Goal: Information Seeking & Learning: Learn about a topic

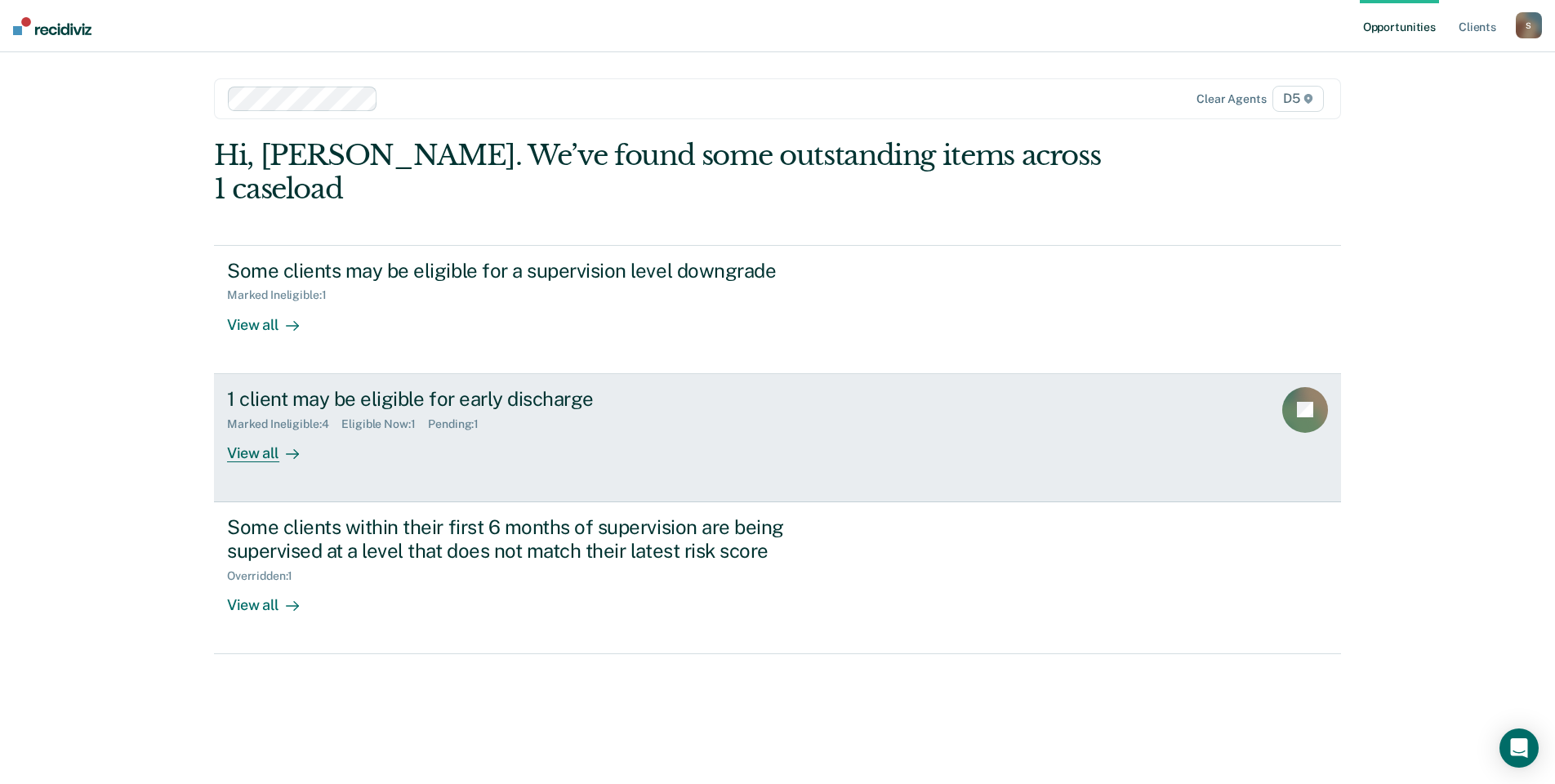
click at [291, 450] on icon at bounding box center [292, 454] width 13 height 13
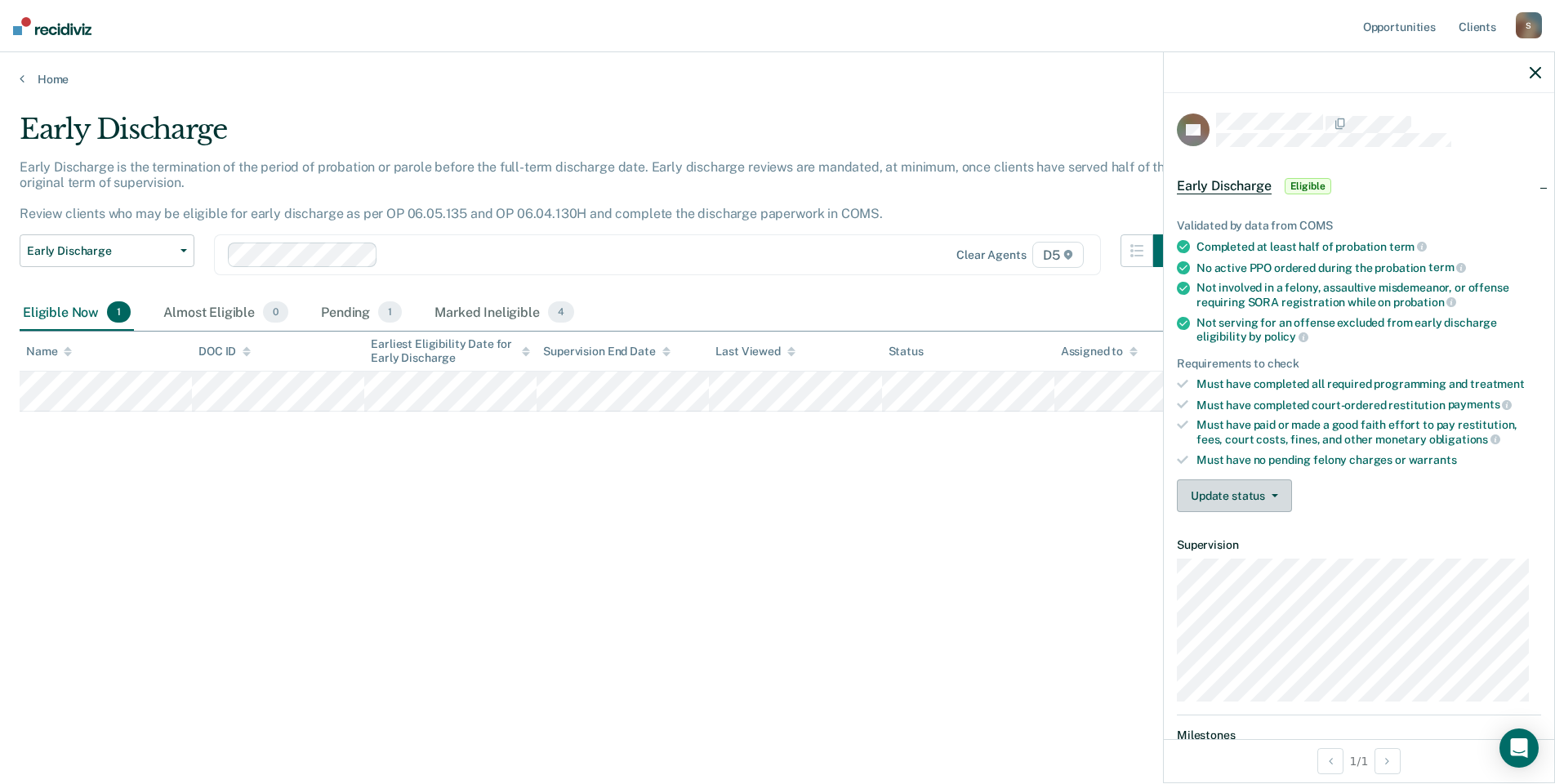
click at [1271, 494] on icon "button" at bounding box center [1274, 496] width 6 height 4
click at [909, 621] on div "Early Discharge Early Discharge is the termination of the period of probation o…" at bounding box center [777, 386] width 1515 height 548
click at [47, 72] on link "Home" at bounding box center [777, 79] width 1515 height 15
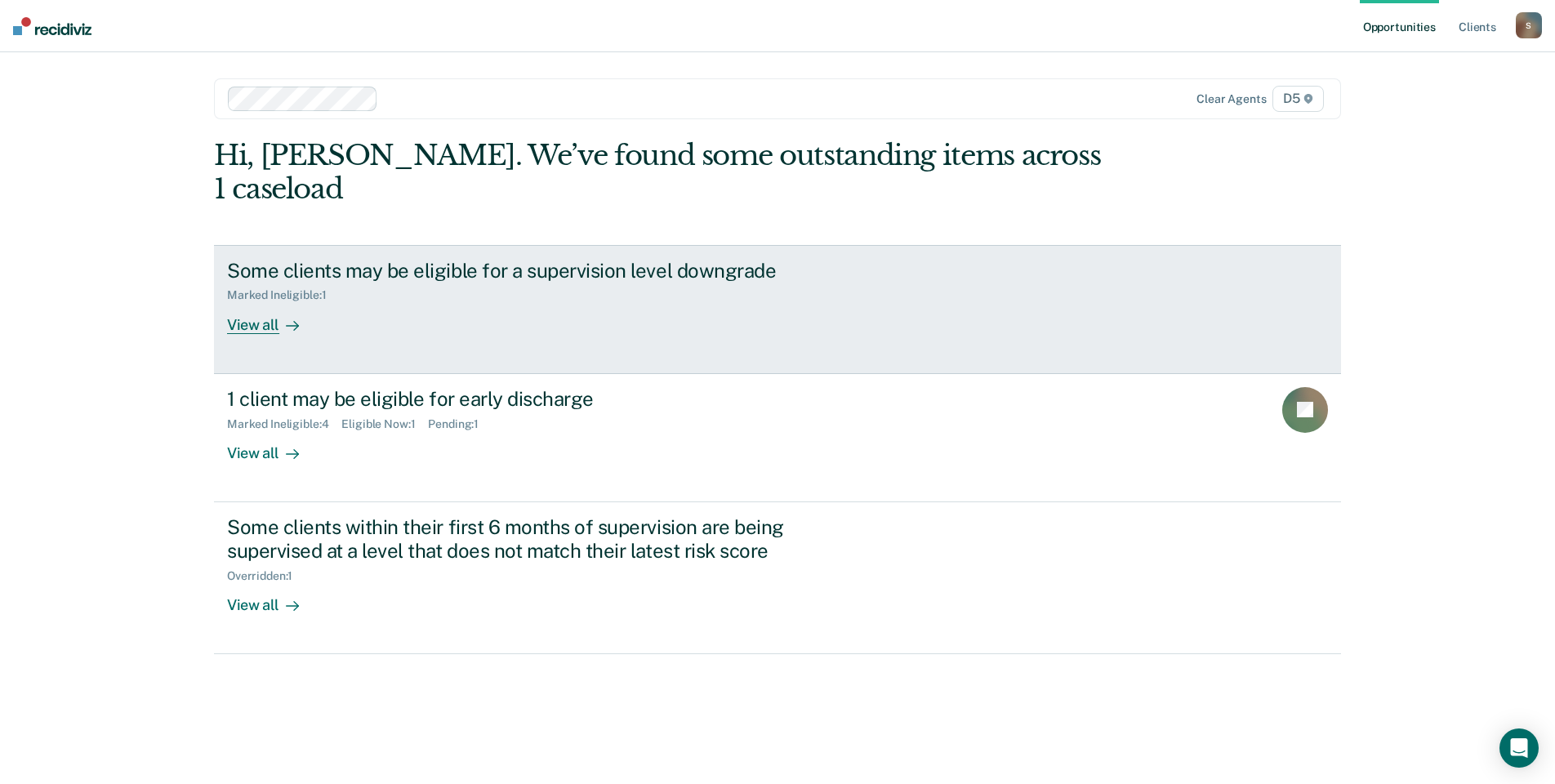
click at [267, 326] on div "View all" at bounding box center [272, 317] width 92 height 32
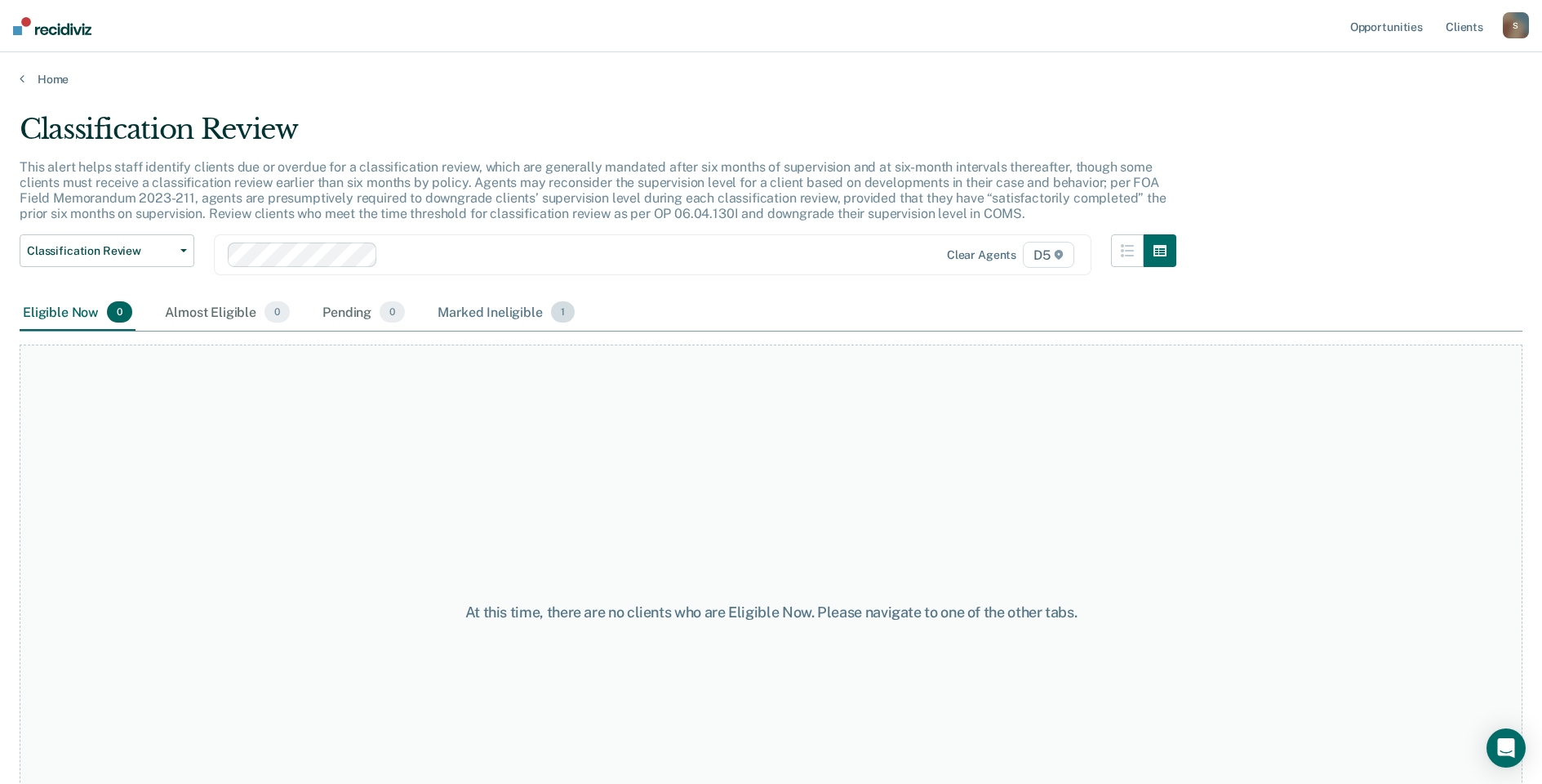
click at [500, 315] on div "Marked Ineligible 1" at bounding box center [506, 313] width 143 height 36
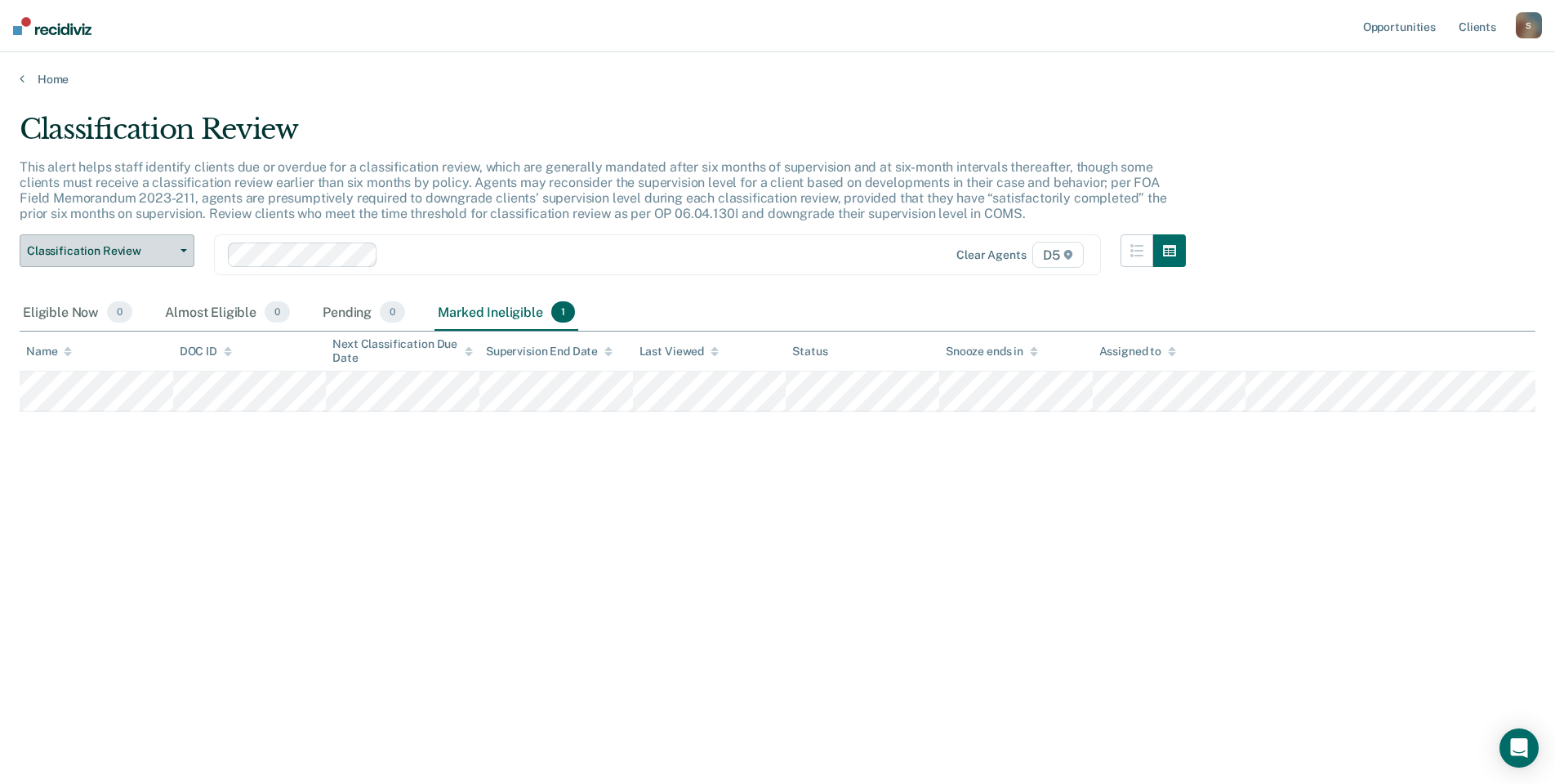
click at [113, 251] on span "Classification Review" at bounding box center [101, 250] width 147 height 14
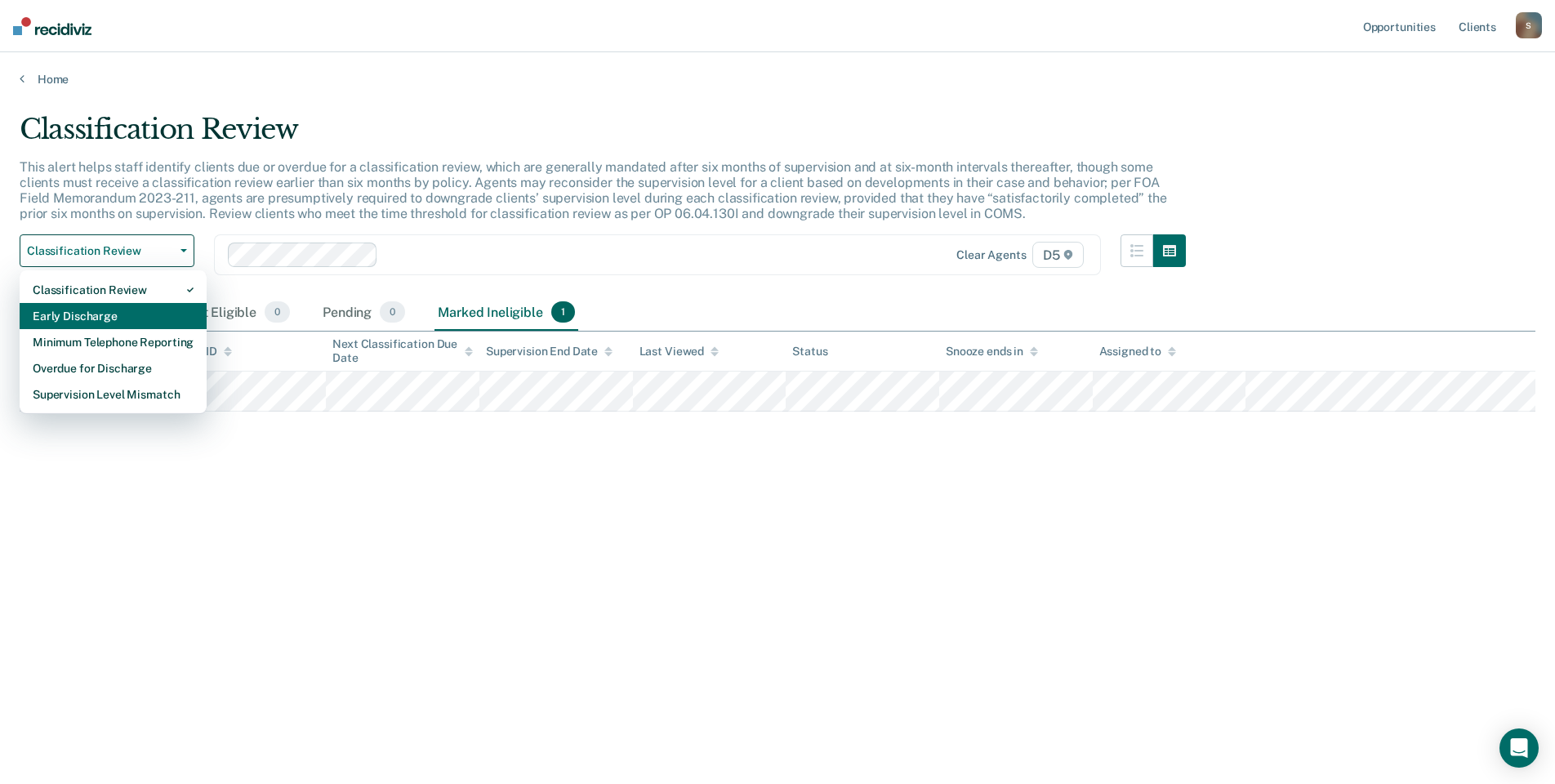
click at [100, 314] on div "Early Discharge" at bounding box center [112, 315] width 160 height 26
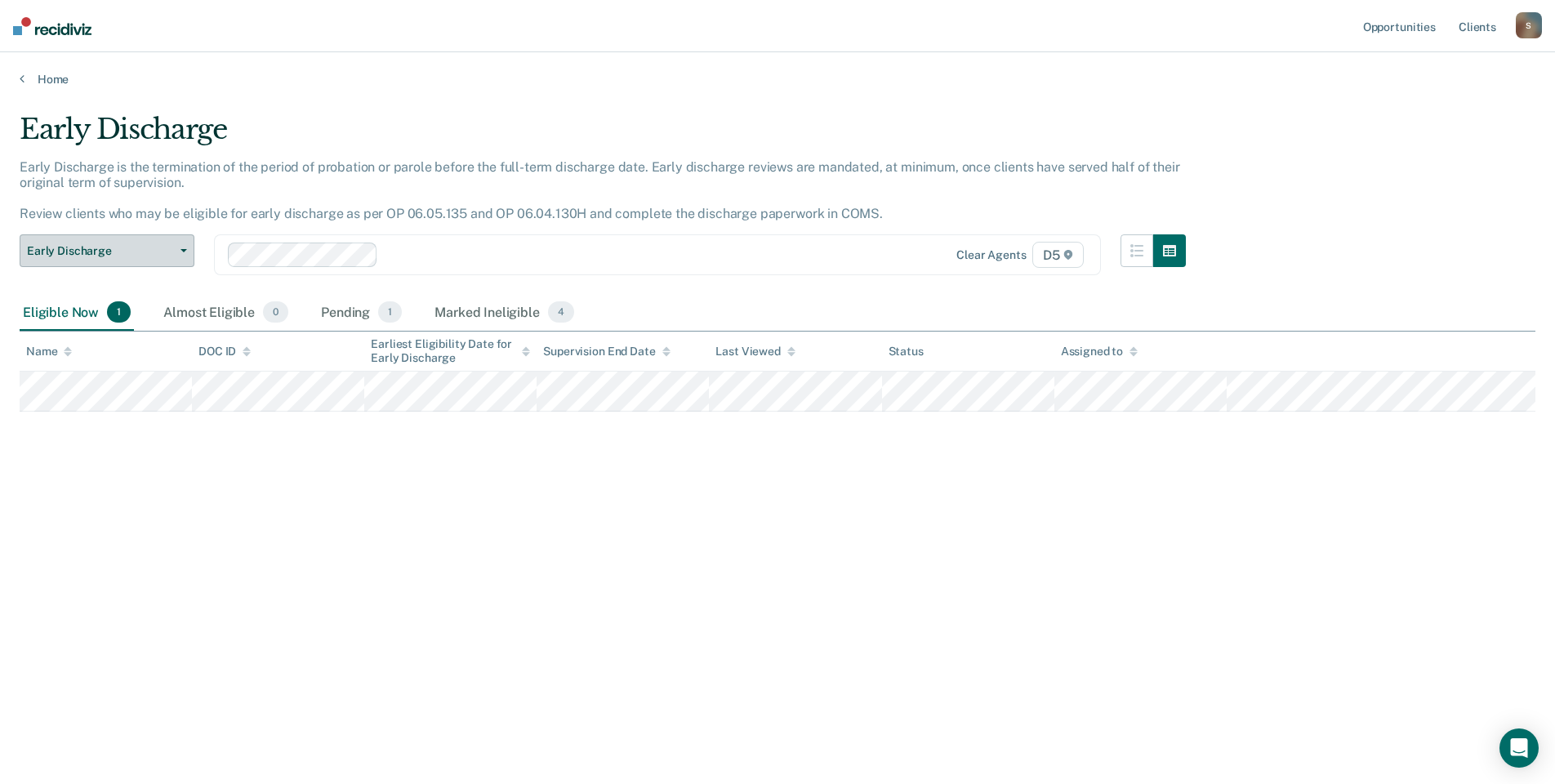
click at [177, 247] on button "Early Discharge" at bounding box center [107, 250] width 175 height 33
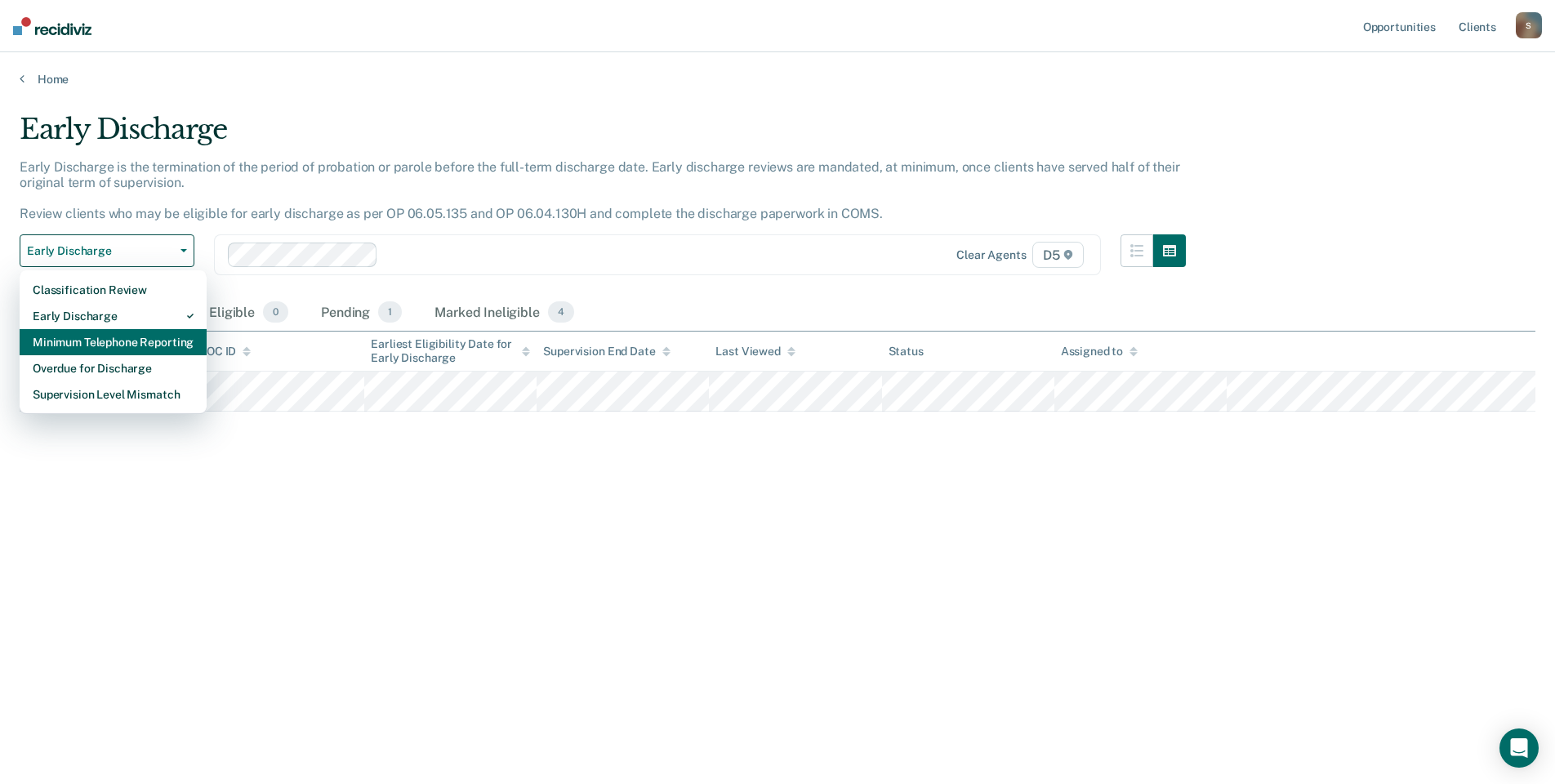
click at [109, 344] on div "Minimum Telephone Reporting" at bounding box center [112, 342] width 160 height 26
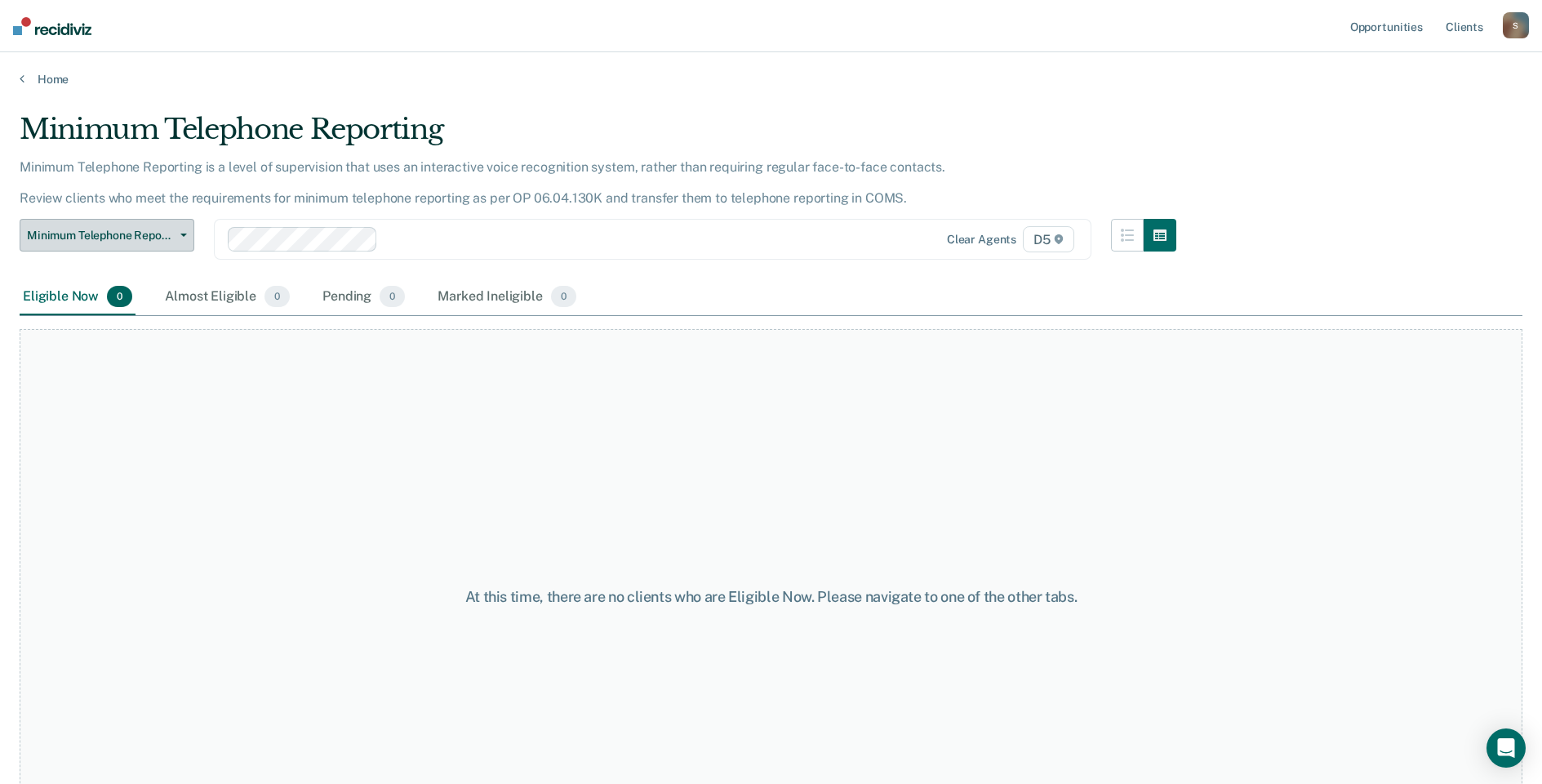
click at [175, 228] on button "Minimum Telephone Reporting" at bounding box center [107, 235] width 175 height 33
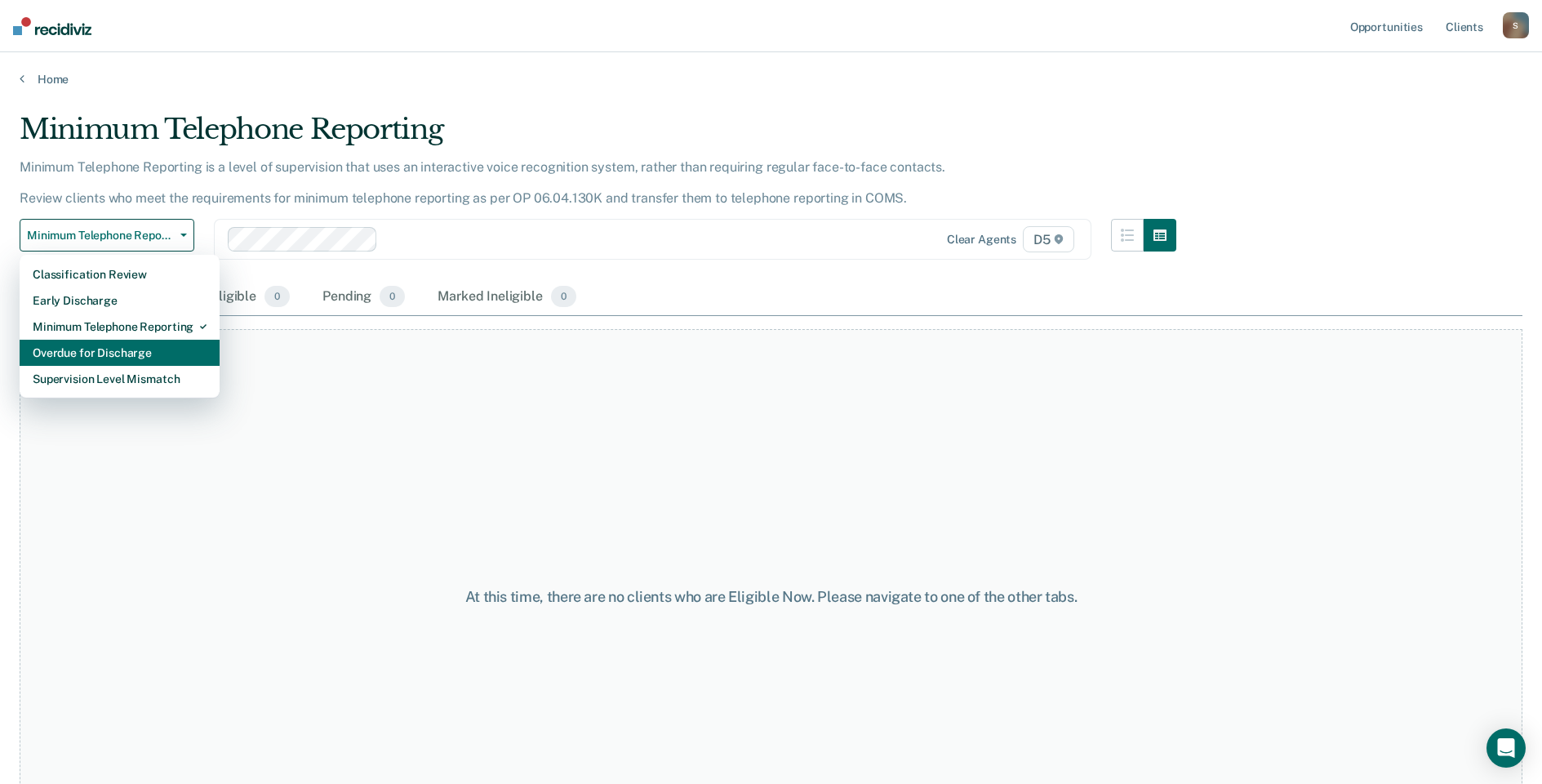
click at [92, 351] on div "Overdue for Discharge" at bounding box center [120, 353] width 174 height 26
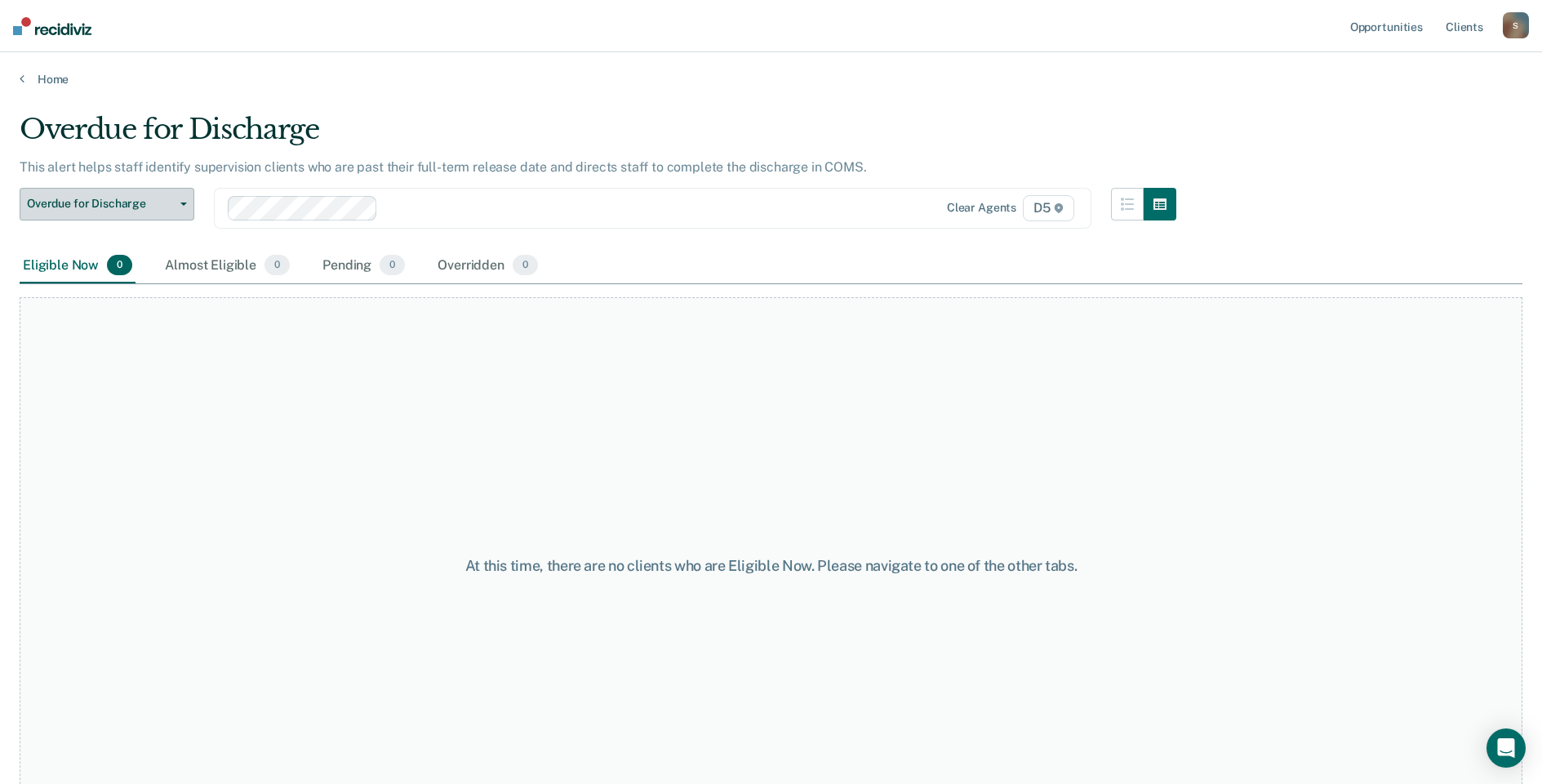
click at [171, 201] on span "Overdue for Discharge" at bounding box center [101, 203] width 147 height 14
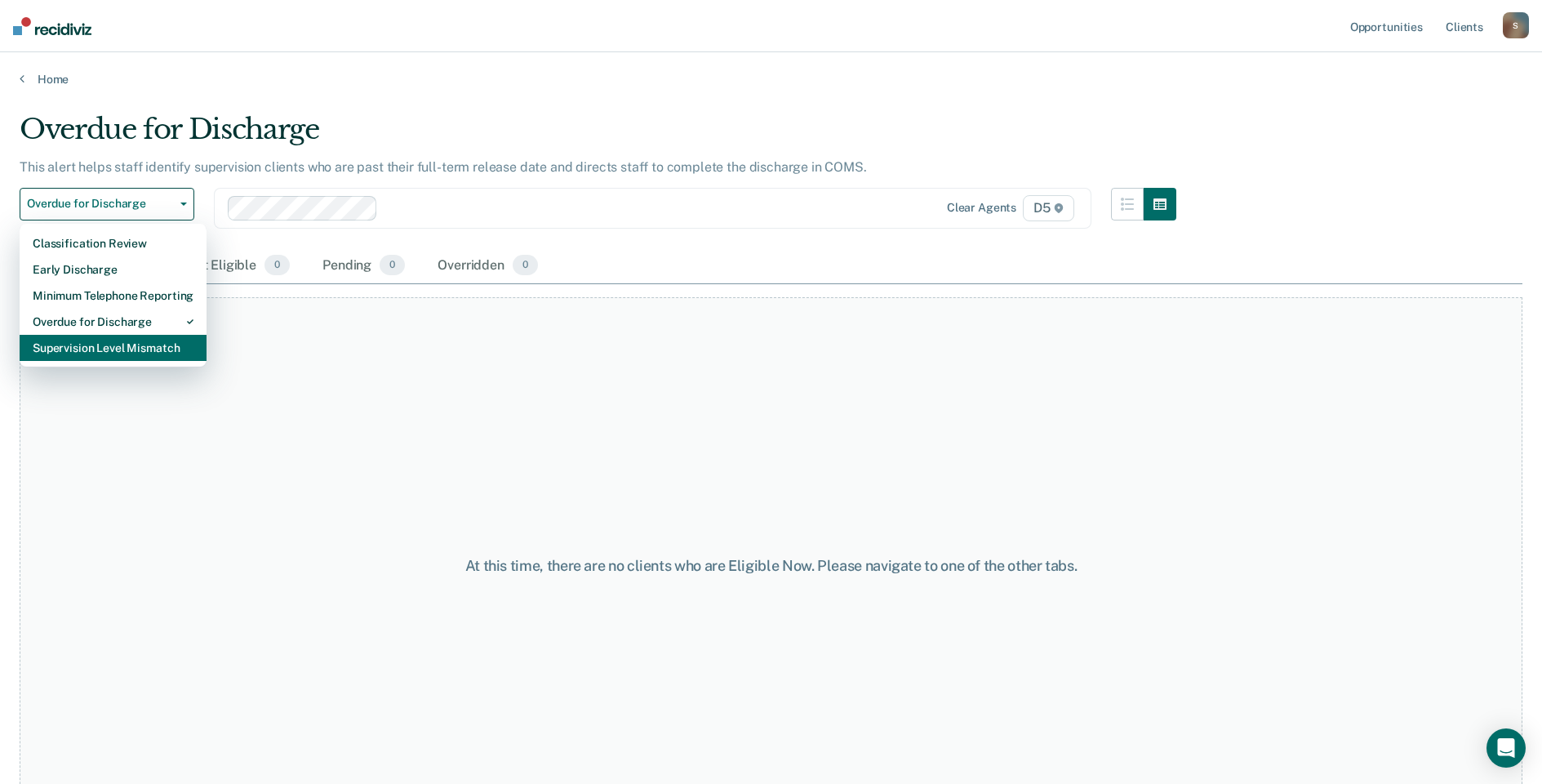
click at [121, 347] on div "Supervision Level Mismatch" at bounding box center [112, 347] width 160 height 26
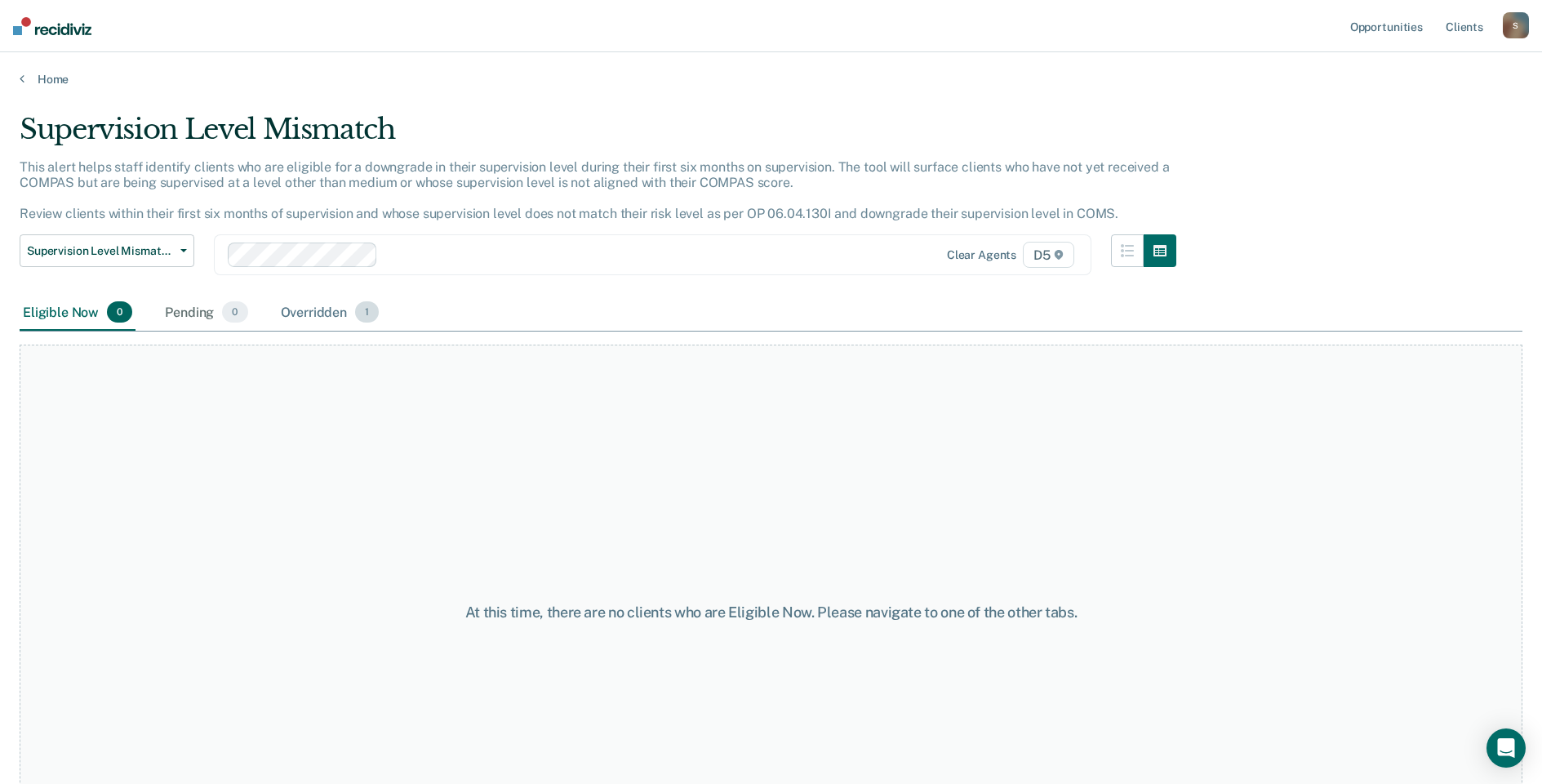
click at [332, 311] on div "Overridden 1" at bounding box center [330, 313] width 105 height 36
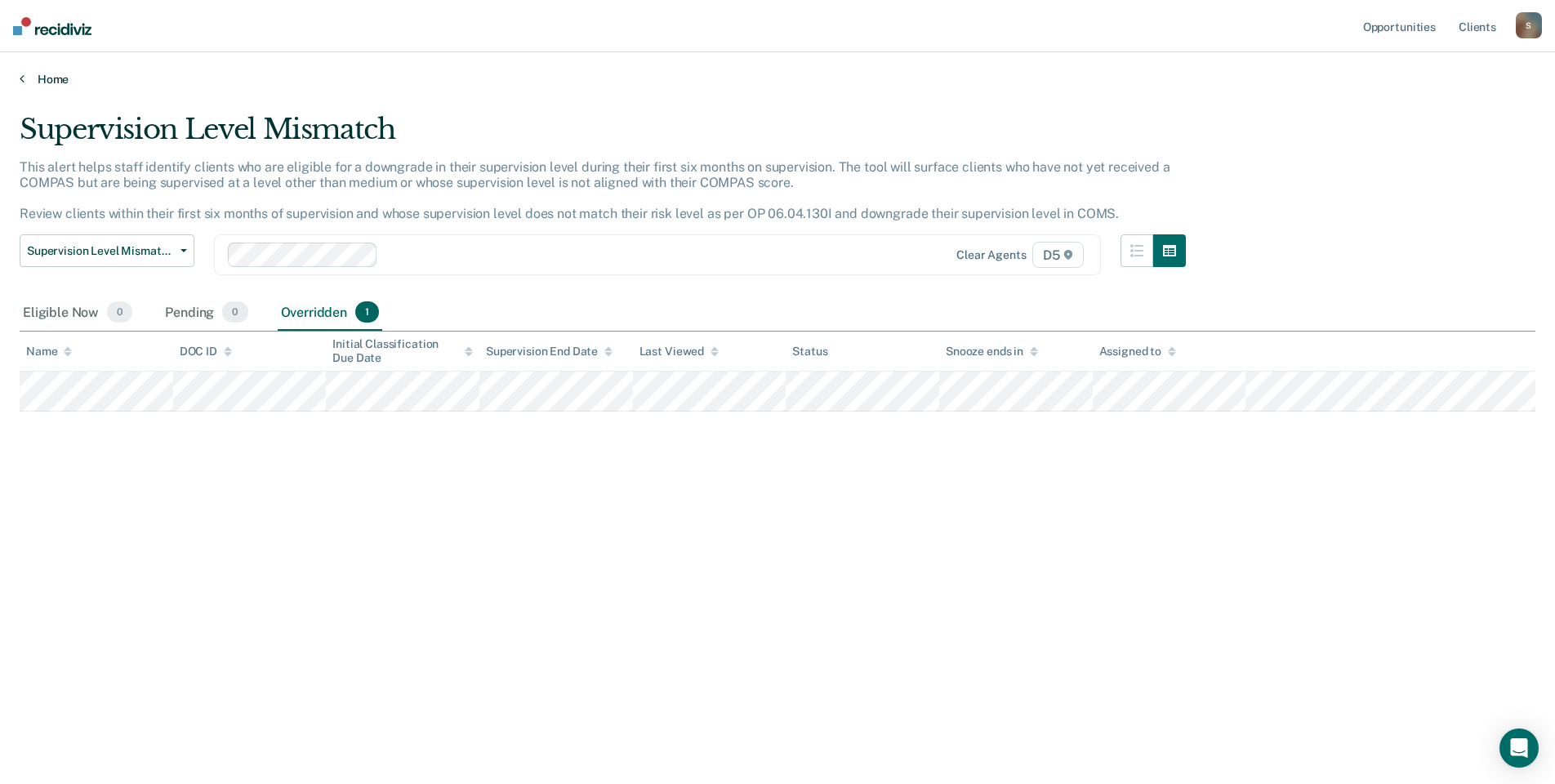
click at [50, 74] on link "Home" at bounding box center [777, 79] width 1515 height 15
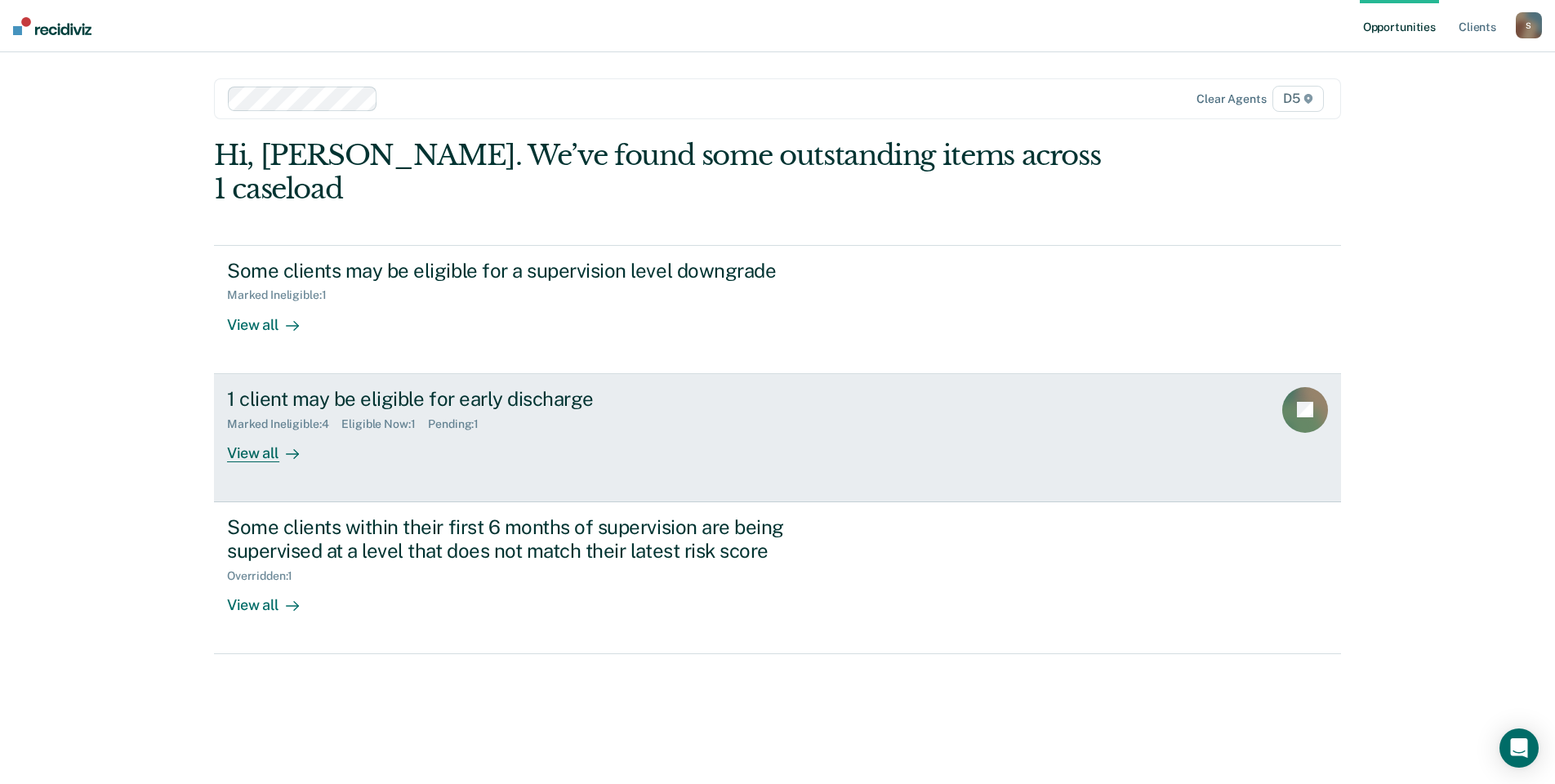
click at [286, 451] on icon at bounding box center [292, 454] width 13 height 13
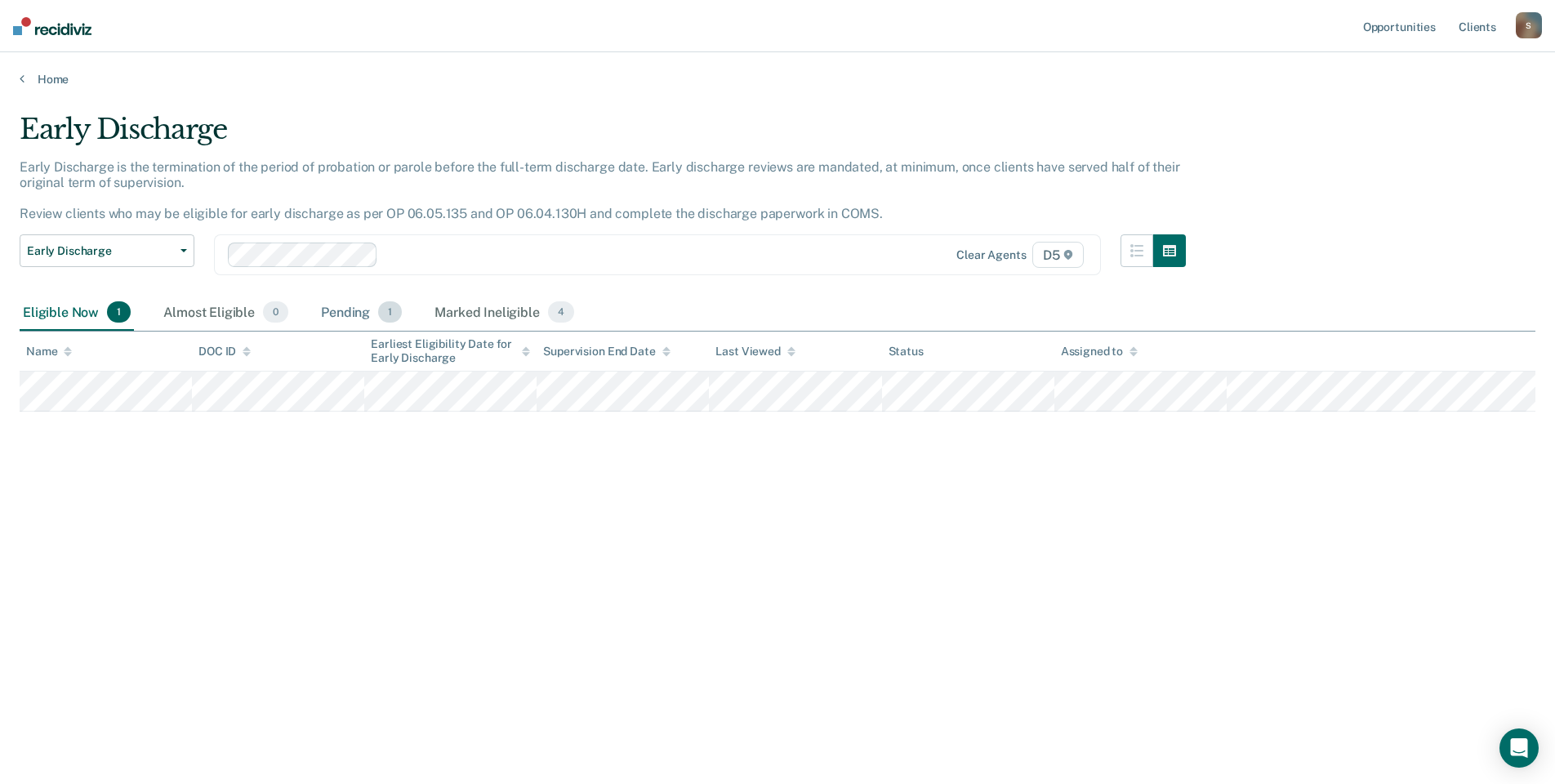
click at [356, 308] on div "Pending 1" at bounding box center [361, 313] width 87 height 36
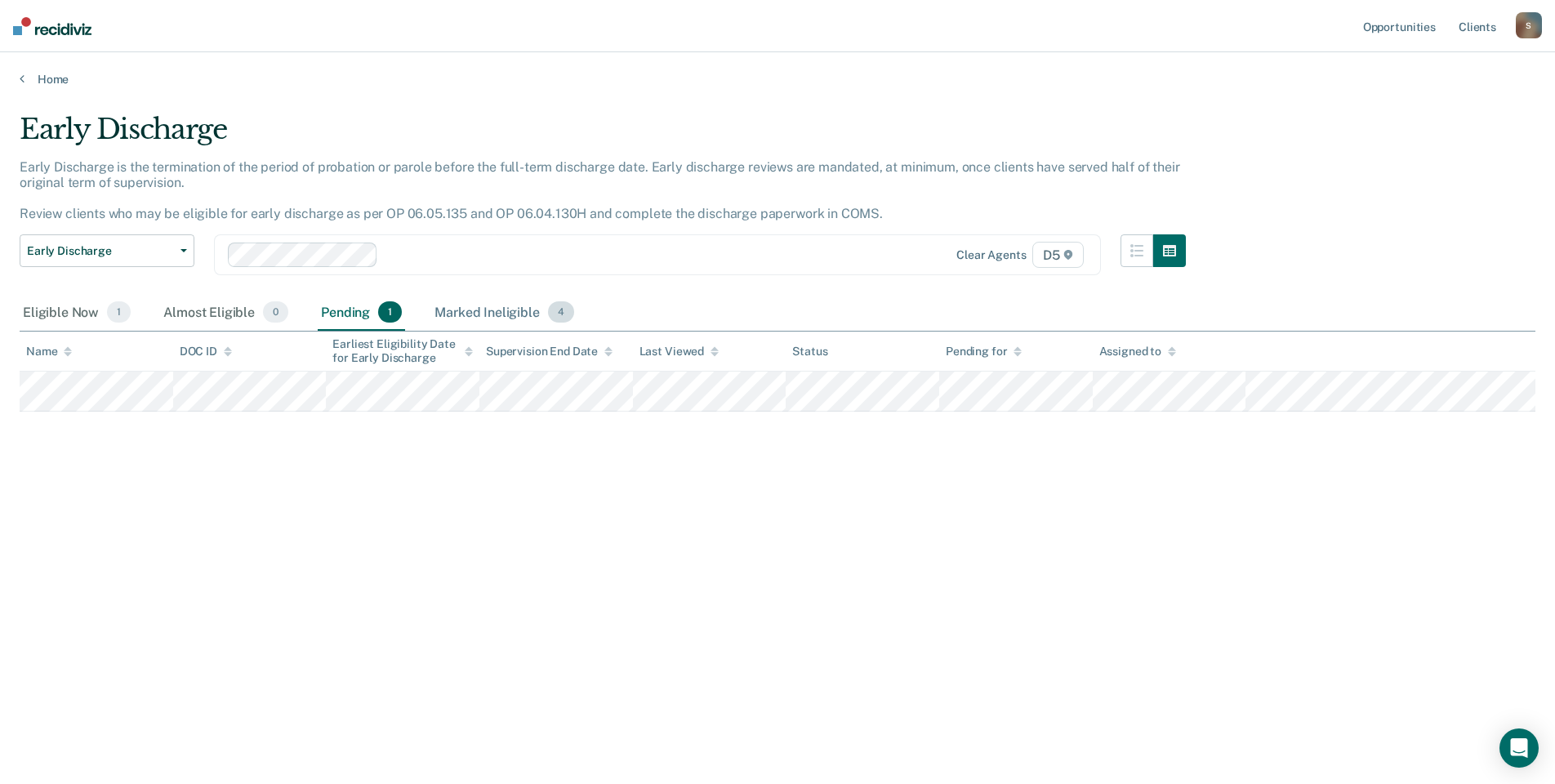
click at [505, 307] on div "Marked Ineligible 4" at bounding box center [503, 313] width 146 height 36
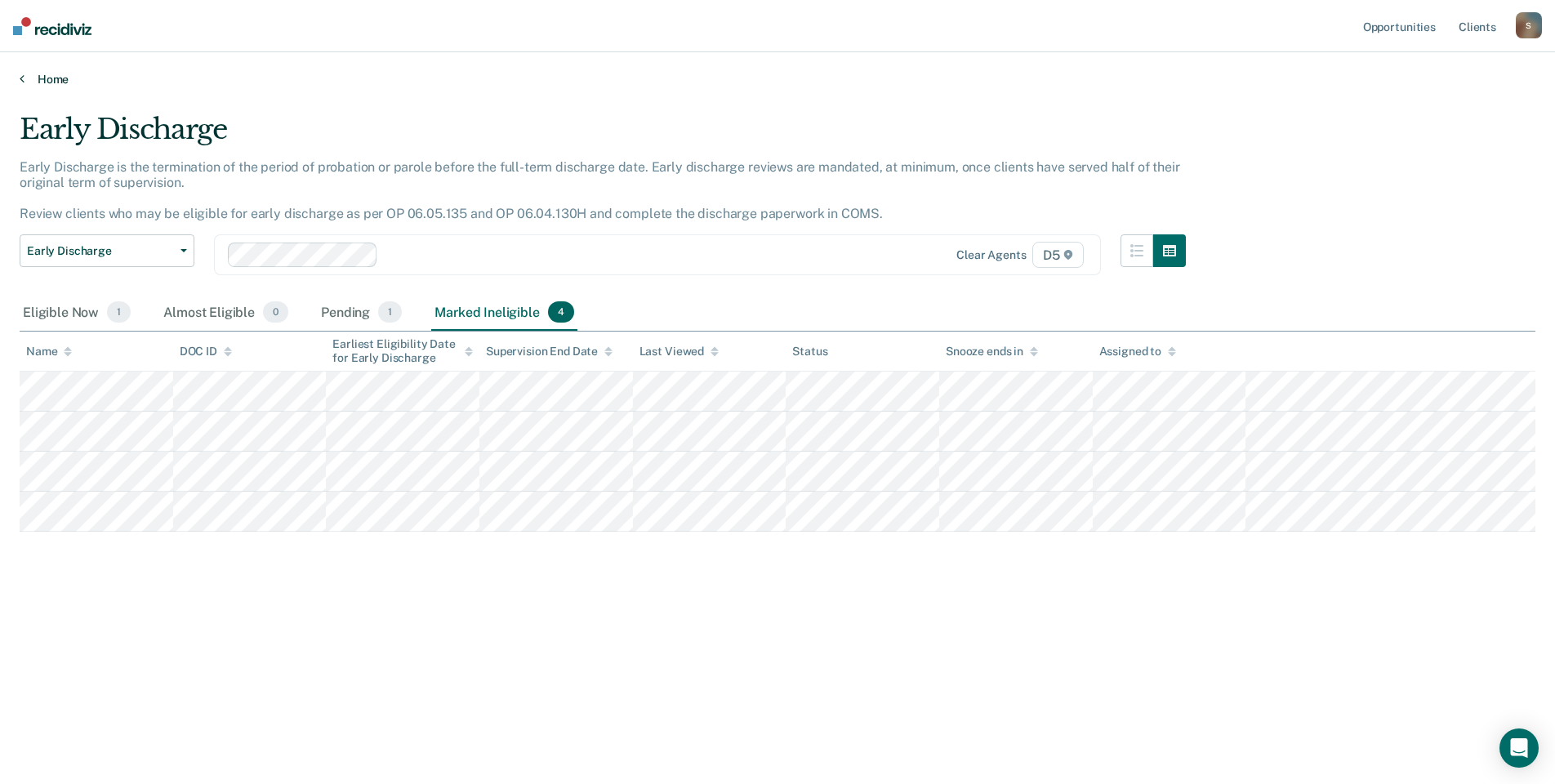
click at [58, 78] on link "Home" at bounding box center [777, 79] width 1515 height 15
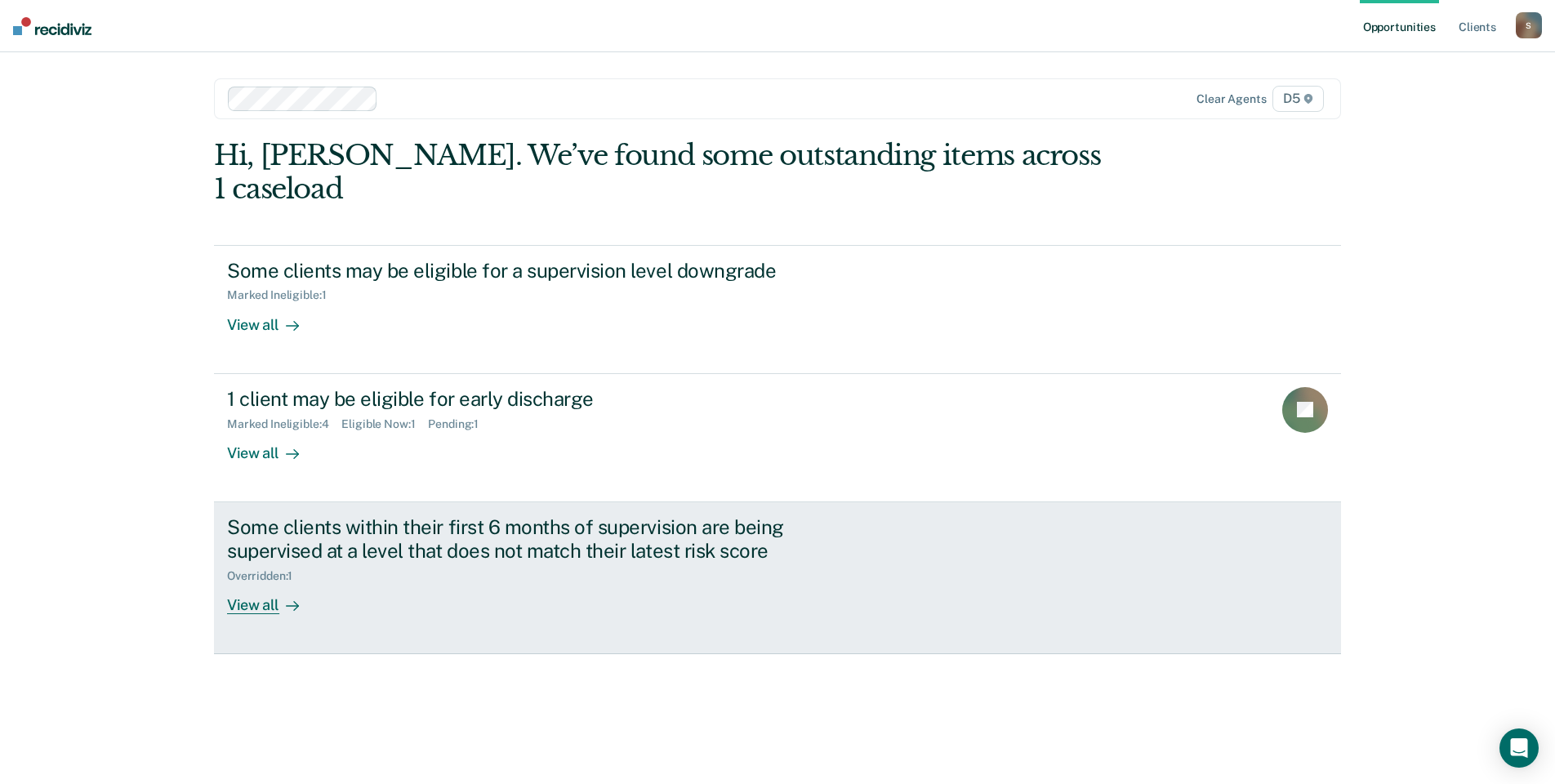
click at [264, 607] on div "View all" at bounding box center [272, 597] width 92 height 32
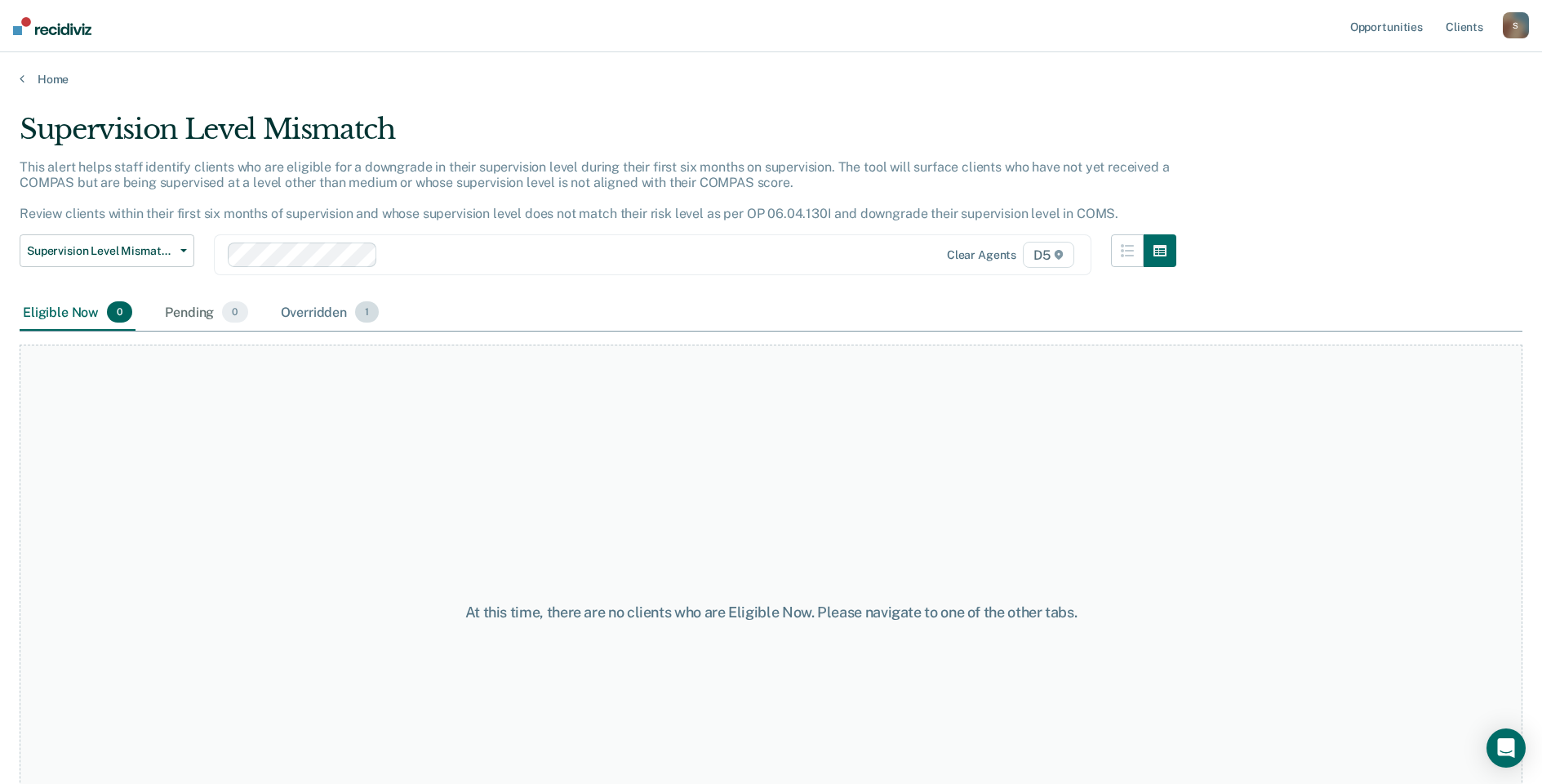
click at [289, 312] on div "Overridden 1" at bounding box center [330, 313] width 105 height 36
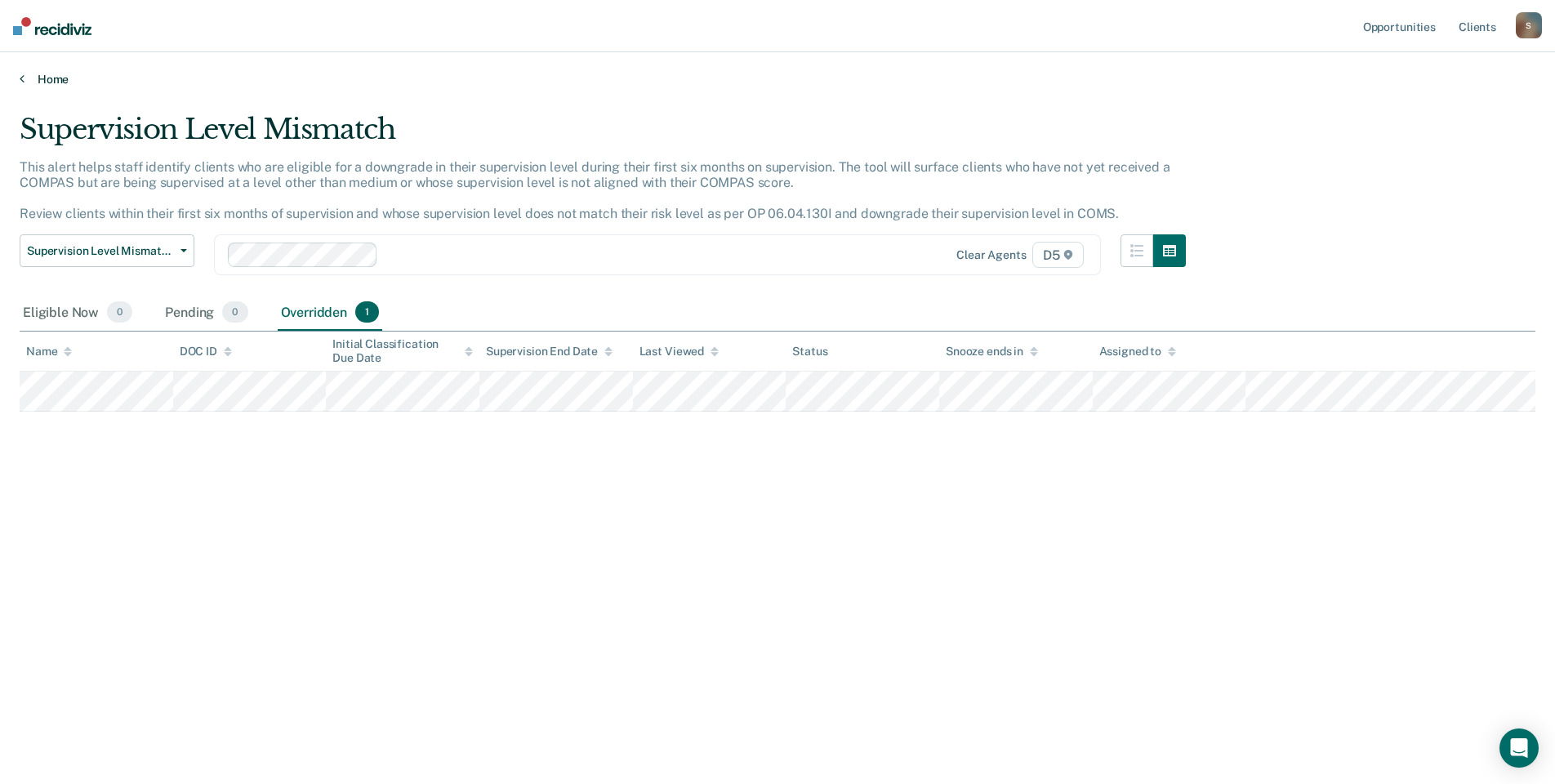
click at [51, 79] on link "Home" at bounding box center [777, 79] width 1515 height 15
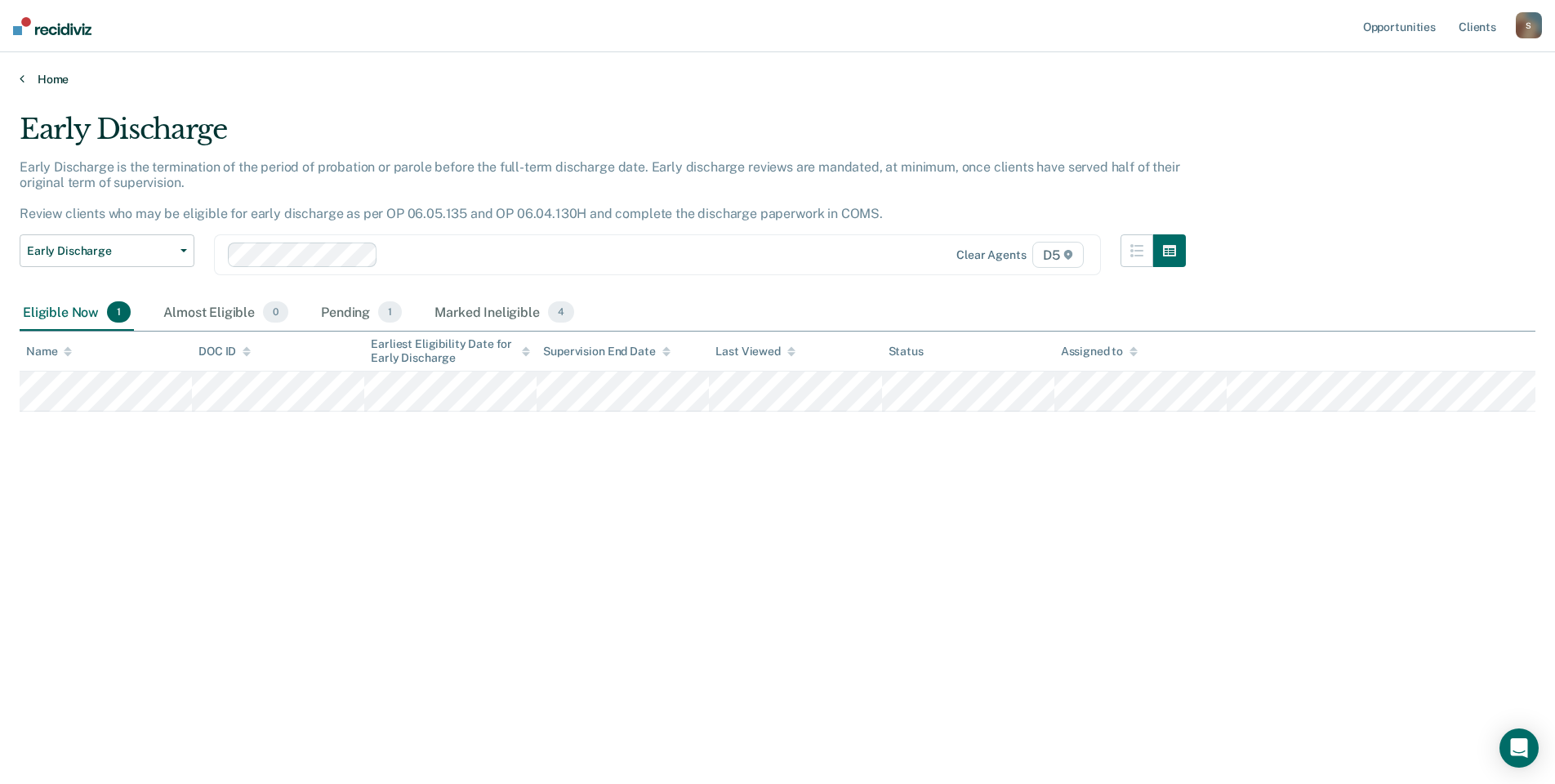
click at [49, 76] on link "Home" at bounding box center [777, 79] width 1515 height 15
